Goal: Task Accomplishment & Management: Manage account settings

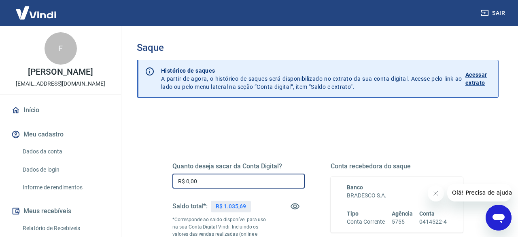
drag, startPoint x: 203, startPoint y: 182, endPoint x: 135, endPoint y: 173, distance: 68.9
click at [172, 174] on input "R$ 0,00" at bounding box center [238, 181] width 132 height 15
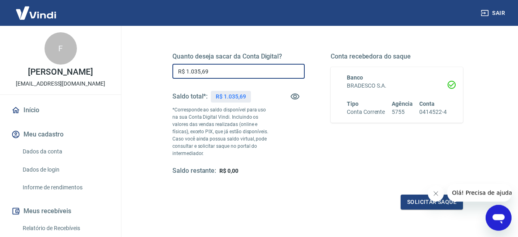
scroll to position [126, 0]
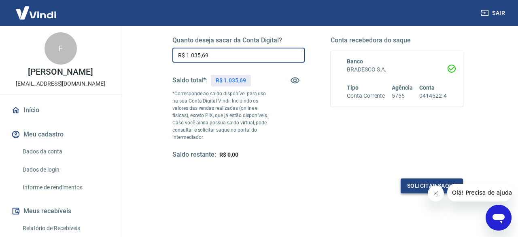
type input "R$ 1.035,69"
click at [416, 186] on button "Solicitar saque" at bounding box center [431, 186] width 62 height 15
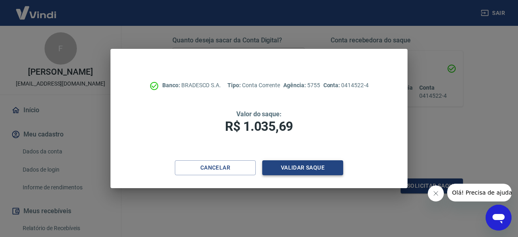
click at [298, 167] on button "Validar saque" at bounding box center [302, 168] width 81 height 15
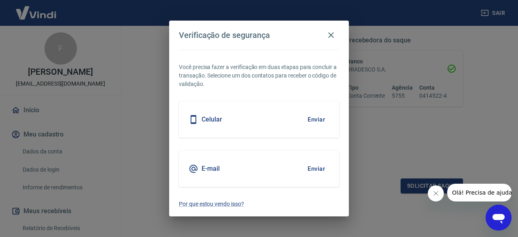
click at [222, 120] on div "Celular Enviar" at bounding box center [259, 119] width 160 height 36
click at [316, 120] on button "Enviar" at bounding box center [316, 119] width 26 height 17
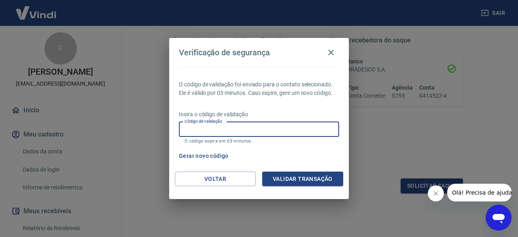
click at [245, 129] on input "Código de validação" at bounding box center [259, 129] width 160 height 15
click at [232, 130] on input "Código de validação" at bounding box center [259, 129] width 160 height 15
click at [215, 157] on button "Gerar novo código" at bounding box center [203, 156] width 56 height 15
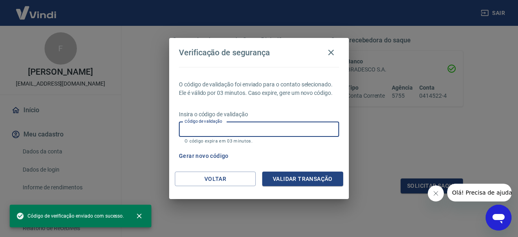
click at [202, 130] on input "Código de validação" at bounding box center [259, 129] width 160 height 15
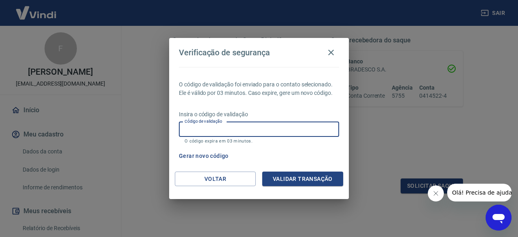
click at [251, 128] on input "Código de validação" at bounding box center [259, 129] width 160 height 15
type input "437635"
click at [296, 179] on button "Validar transação" at bounding box center [302, 179] width 81 height 15
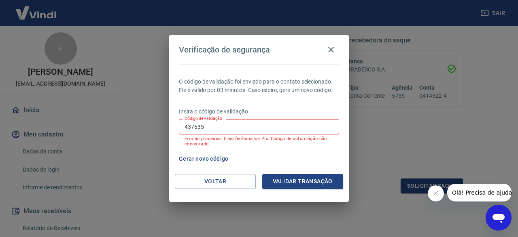
click at [216, 127] on input "437635" at bounding box center [259, 126] width 160 height 15
drag, startPoint x: 144, startPoint y: 121, endPoint x: 128, endPoint y: 117, distance: 15.9
click at [179, 119] on input "437635" at bounding box center [259, 126] width 160 height 15
click at [195, 160] on button "Gerar novo código" at bounding box center [203, 159] width 56 height 15
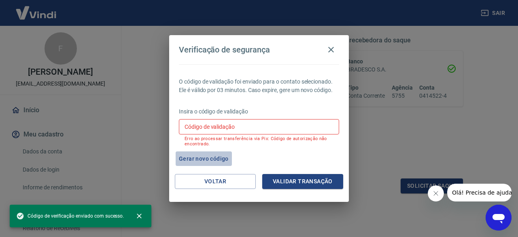
click at [214, 158] on button "Gerar novo código" at bounding box center [203, 159] width 56 height 15
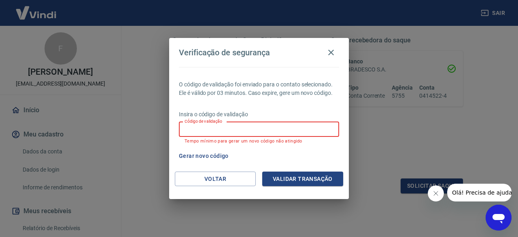
click at [245, 131] on input "Código de validação" at bounding box center [259, 129] width 160 height 15
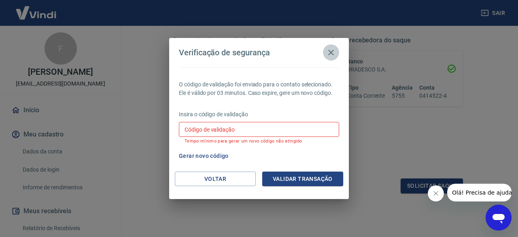
click at [334, 52] on icon "button" at bounding box center [331, 53] width 10 height 10
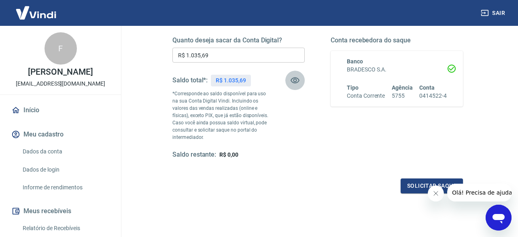
click at [297, 80] on icon "button" at bounding box center [295, 81] width 10 height 10
drag, startPoint x: 232, startPoint y: 81, endPoint x: 273, endPoint y: 82, distance: 40.8
click at [240, 81] on div "R$ ******" at bounding box center [227, 81] width 32 height 12
click at [294, 81] on icon "button" at bounding box center [294, 81] width 9 height 8
click at [412, 186] on button "Solicitar saque" at bounding box center [431, 186] width 62 height 15
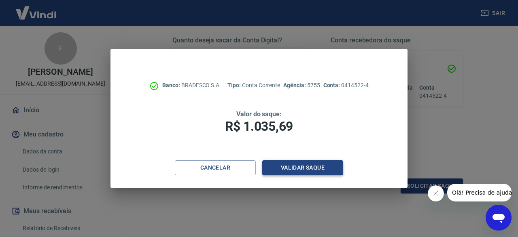
click at [300, 168] on button "Validar saque" at bounding box center [302, 168] width 81 height 15
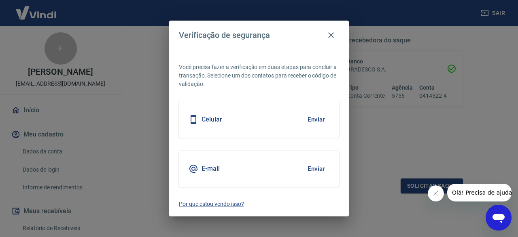
click at [314, 118] on button "Enviar" at bounding box center [316, 119] width 26 height 17
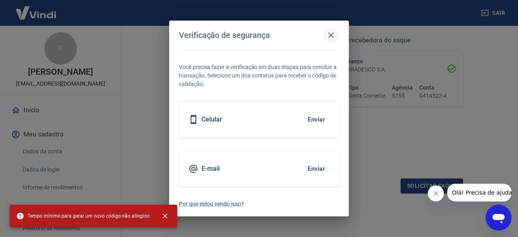
click at [333, 37] on icon "button" at bounding box center [331, 35] width 10 height 10
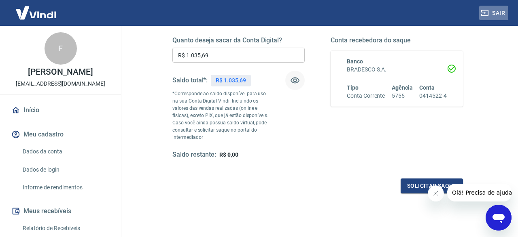
click at [499, 13] on button "Sair" at bounding box center [493, 13] width 29 height 15
